Goal: Information Seeking & Learning: Learn about a topic

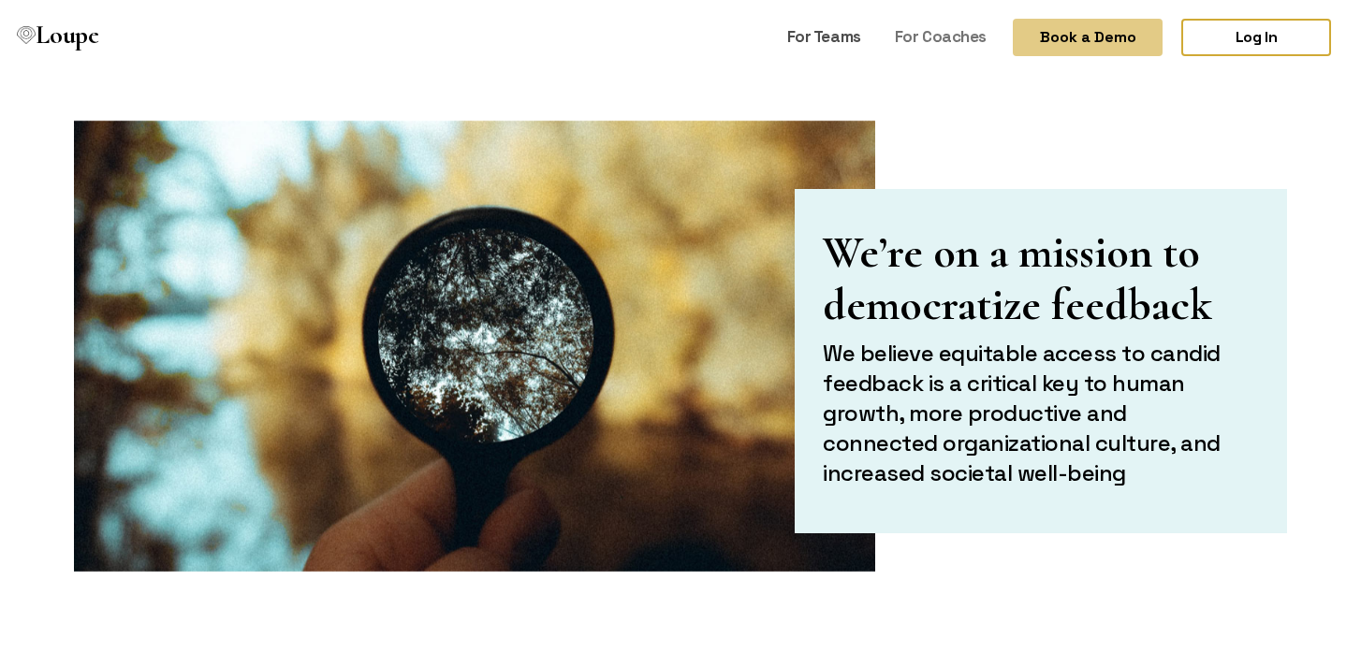
click at [839, 38] on link "For Teams" at bounding box center [823, 37] width 89 height 36
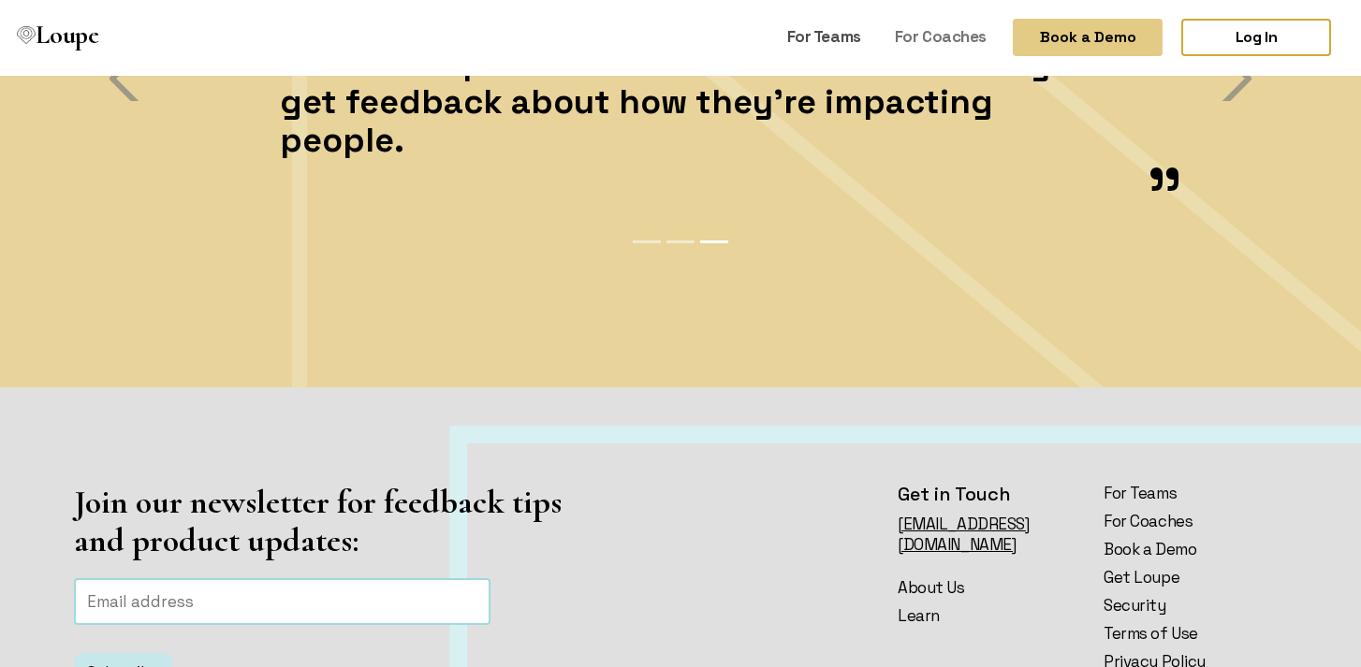
scroll to position [4325, 0]
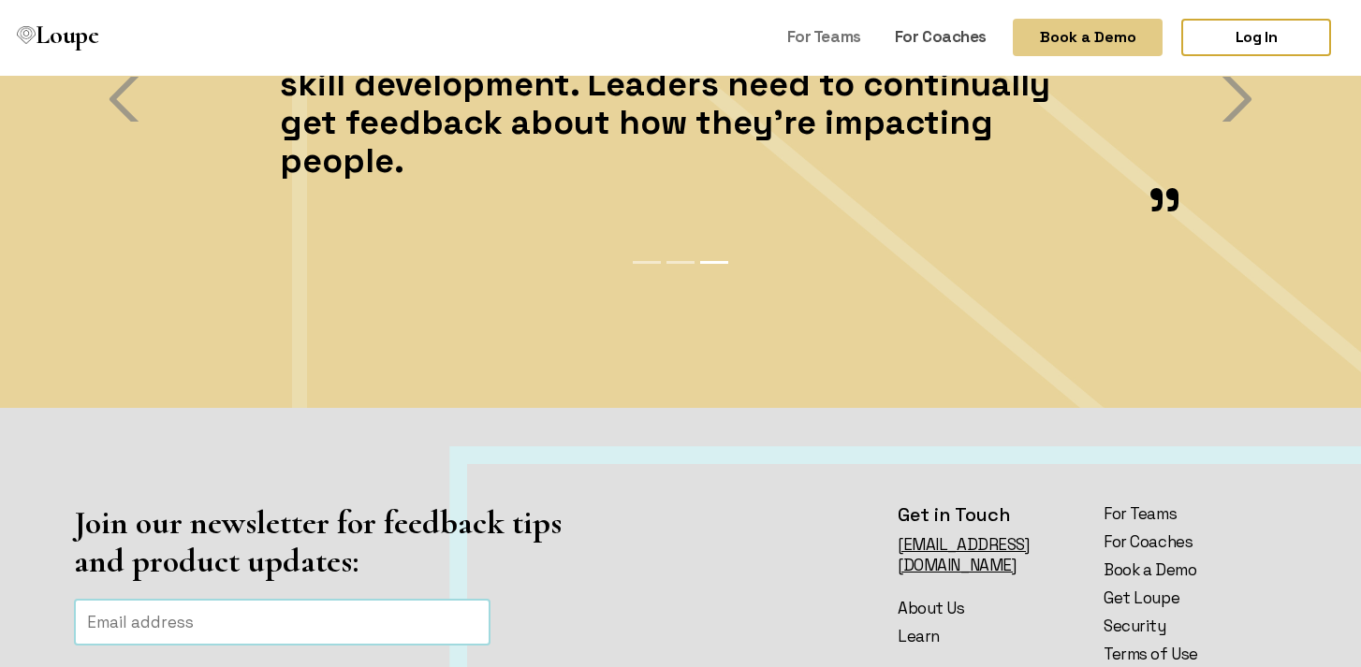
click at [965, 40] on link "For Coaches" at bounding box center [940, 37] width 107 height 36
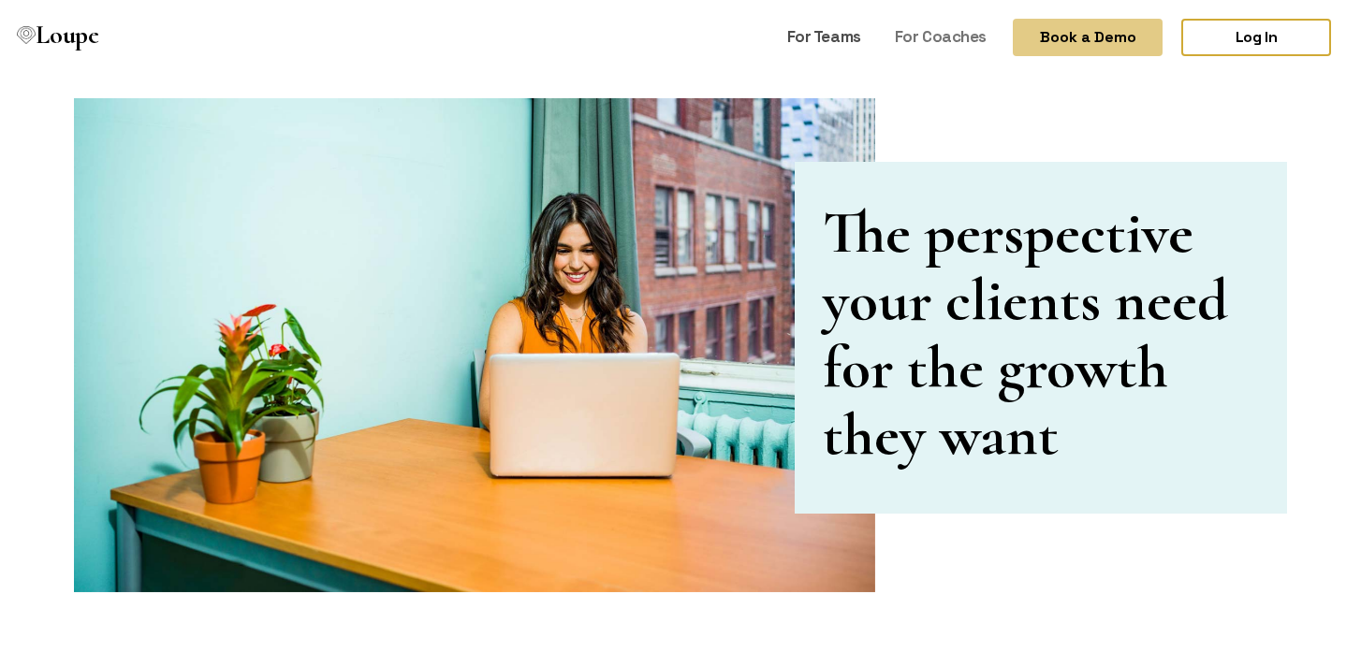
click at [842, 35] on link "For Teams" at bounding box center [823, 37] width 89 height 36
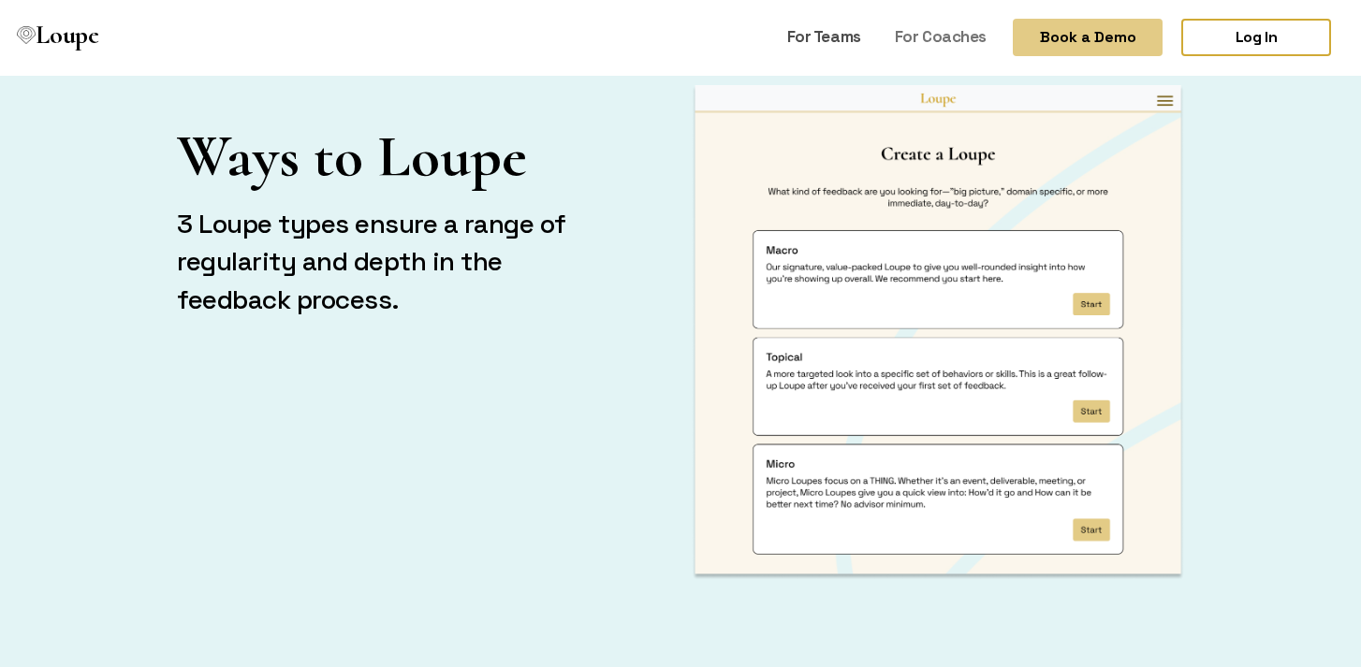
scroll to position [2713, 0]
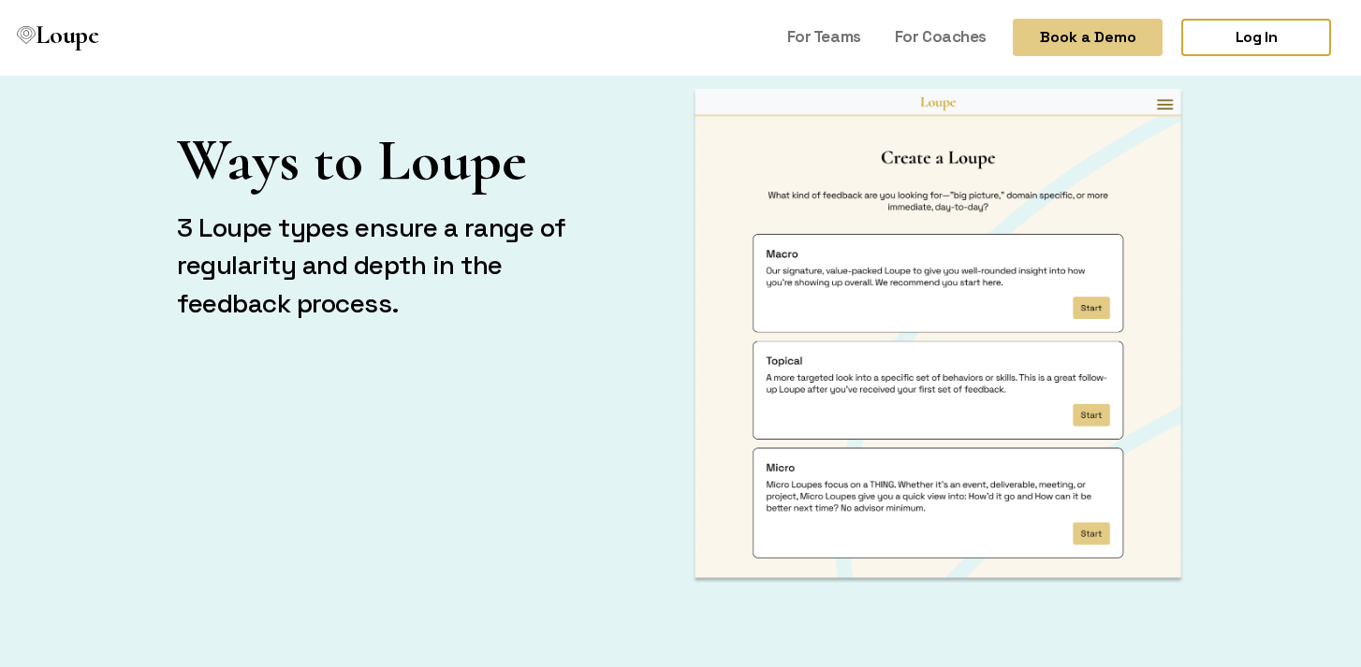
click at [785, 255] on img at bounding box center [938, 336] width 492 height 495
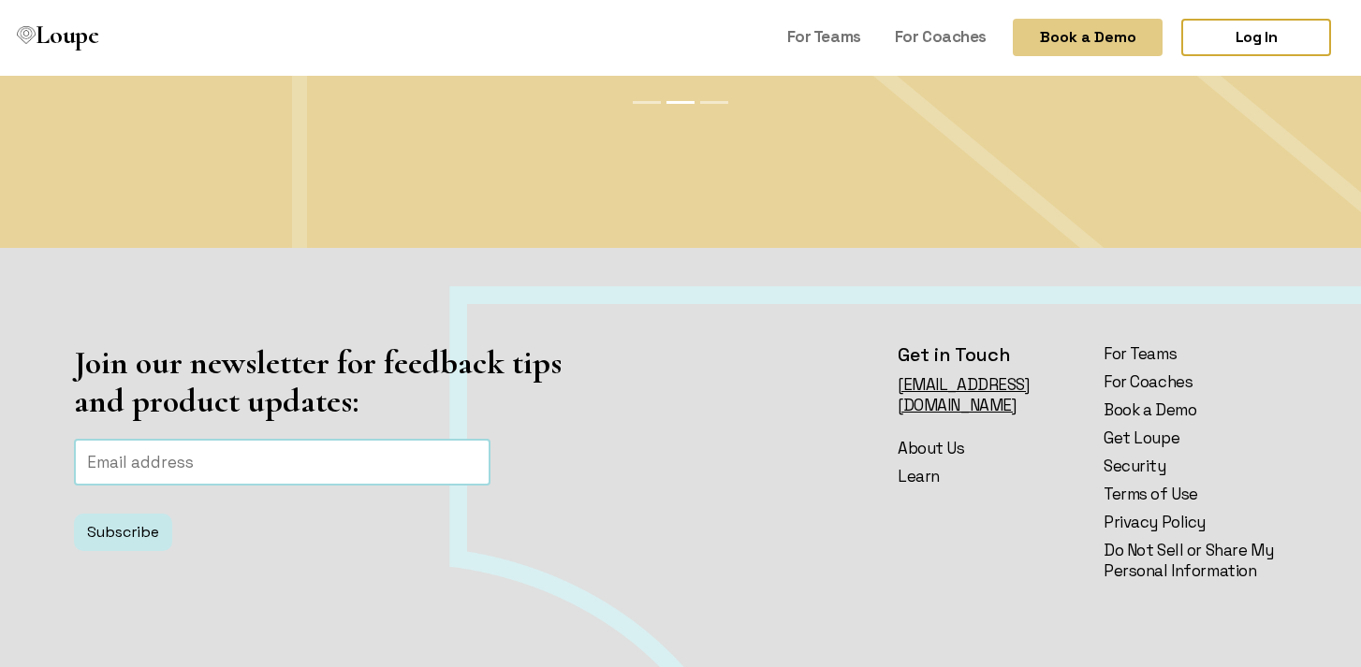
scroll to position [4615, 0]
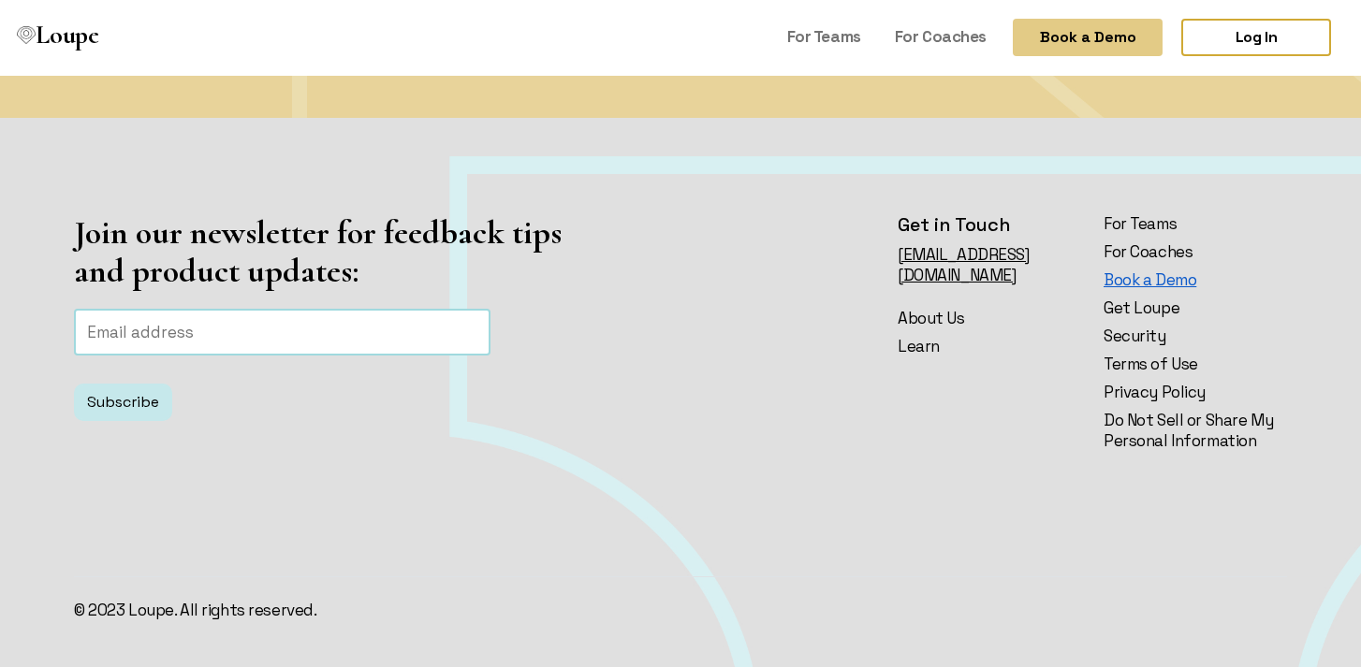
click at [1114, 280] on link "Book a Demo" at bounding box center [1194, 279] width 183 height 21
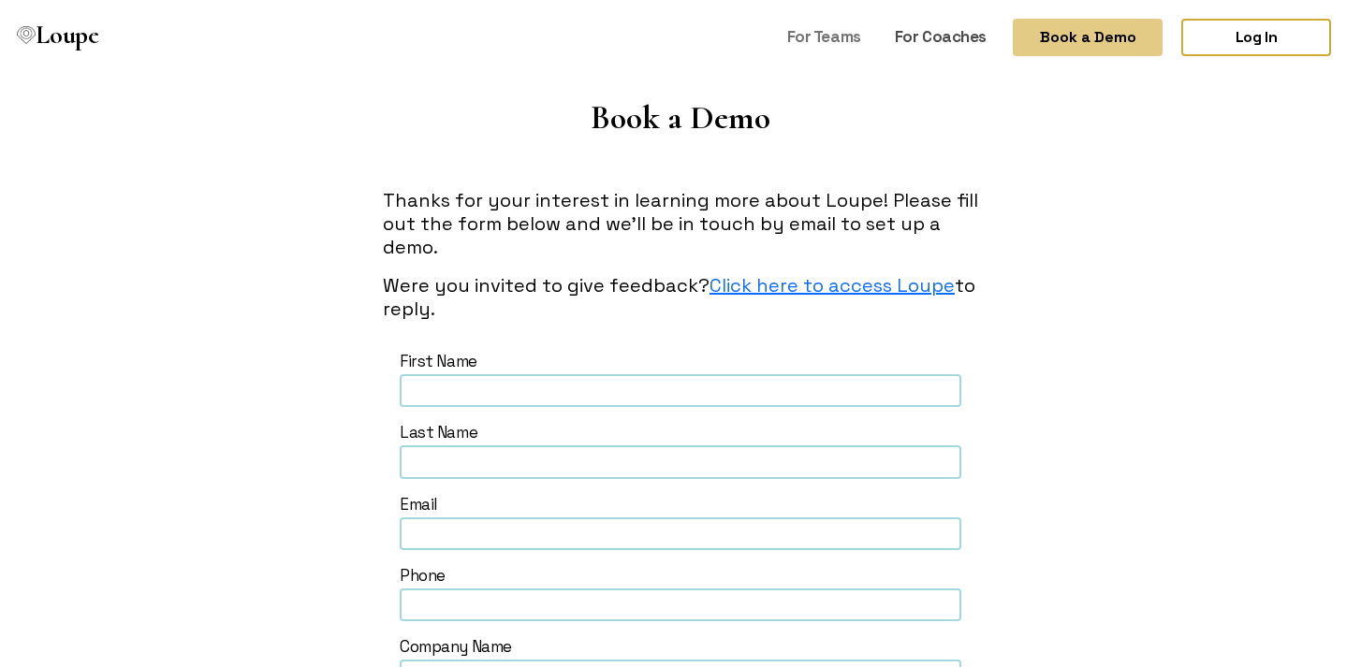
click at [946, 34] on link "For Coaches" at bounding box center [940, 37] width 107 height 36
